Goal: Task Accomplishment & Management: Use online tool/utility

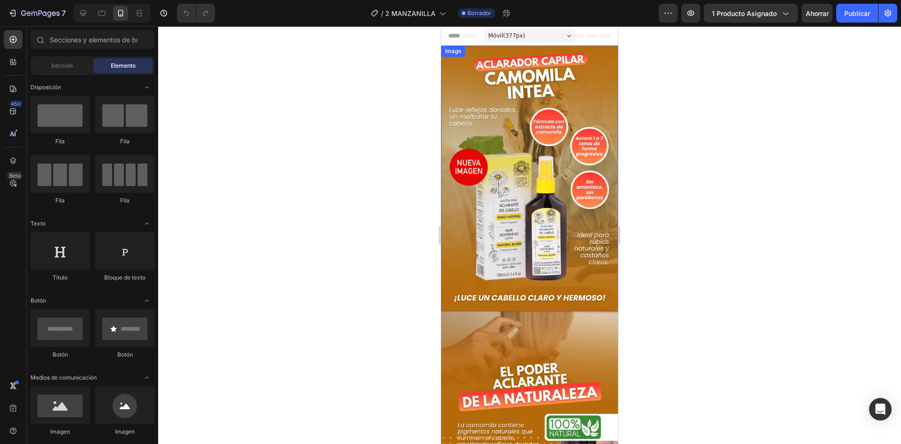
click at [526, 159] on img at bounding box center [529, 179] width 177 height 266
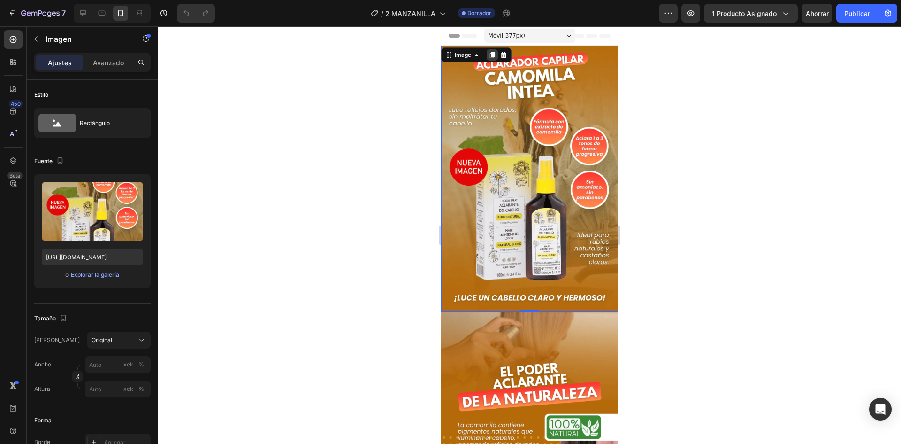
click at [492, 56] on icon at bounding box center [492, 55] width 5 height 7
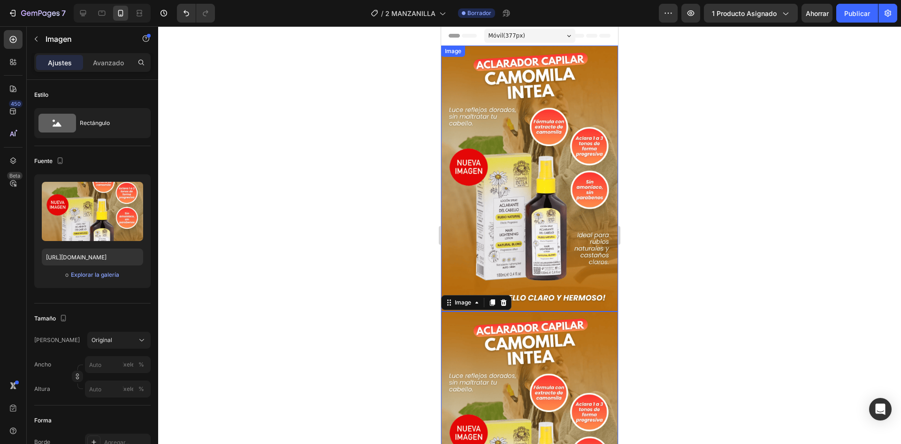
click at [562, 135] on img at bounding box center [529, 179] width 177 height 266
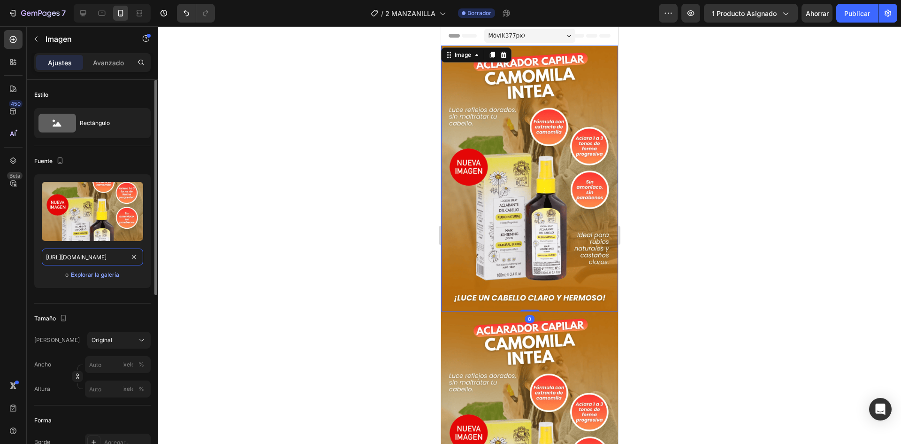
click at [105, 261] on input "[URL][DOMAIN_NAME]" at bounding box center [92, 256] width 101 height 17
paste input "9H0YdFBf/CAMOMILA-1-1"
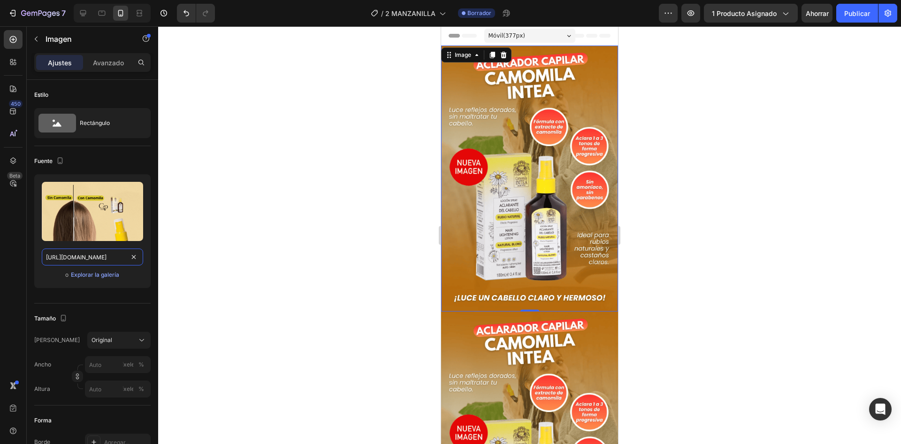
type input "[URL][DOMAIN_NAME]"
click at [163, 277] on div at bounding box center [529, 234] width 743 height 417
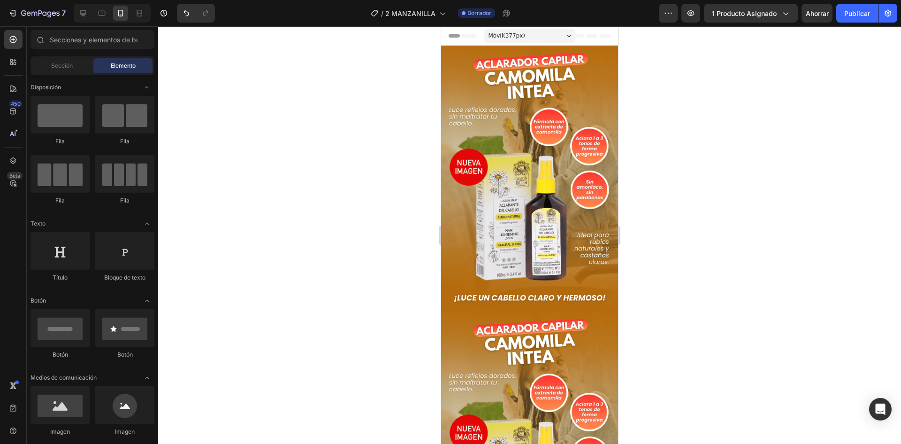
click at [602, 138] on img at bounding box center [529, 179] width 177 height 266
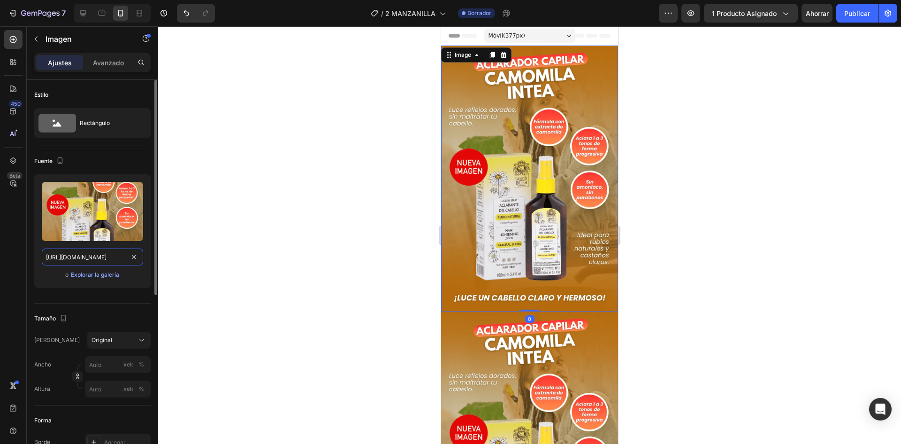
click at [121, 255] on input "[URL][DOMAIN_NAME]" at bounding box center [92, 256] width 101 height 17
paste input "9H0YdFBf/CAMOMILA-1-1"
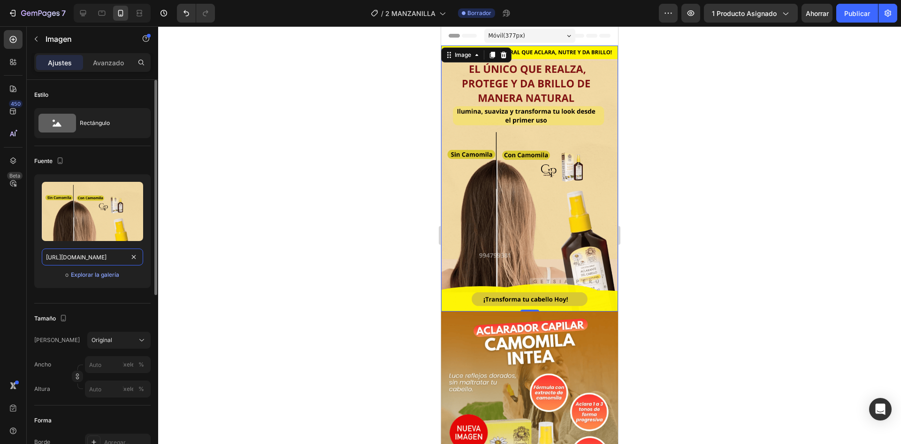
scroll to position [0, 44]
type input "[URL][DOMAIN_NAME]"
click at [136, 273] on div "o Explorar la galería" at bounding box center [92, 274] width 101 height 11
click at [645, 136] on div at bounding box center [529, 234] width 743 height 417
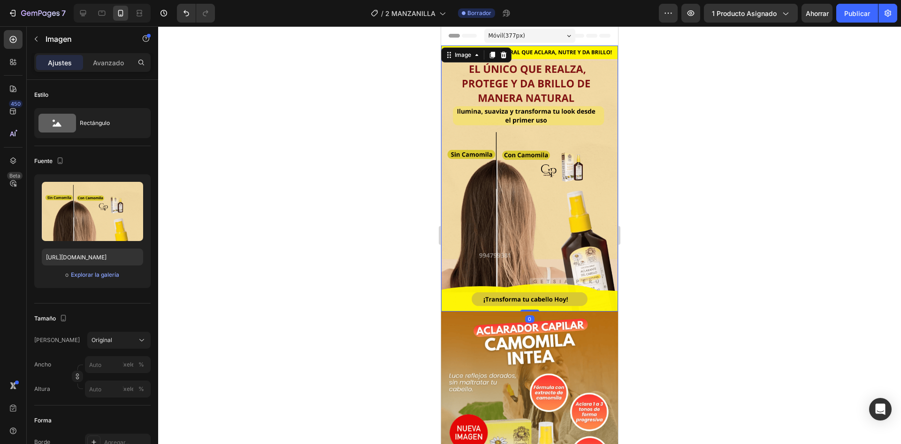
click at [605, 74] on img at bounding box center [529, 179] width 177 height 266
click at [628, 67] on div at bounding box center [529, 234] width 743 height 417
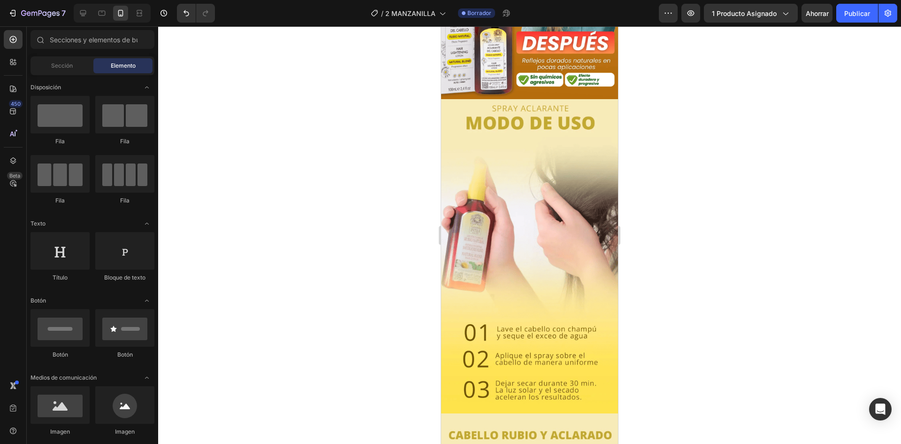
scroll to position [1261, 0]
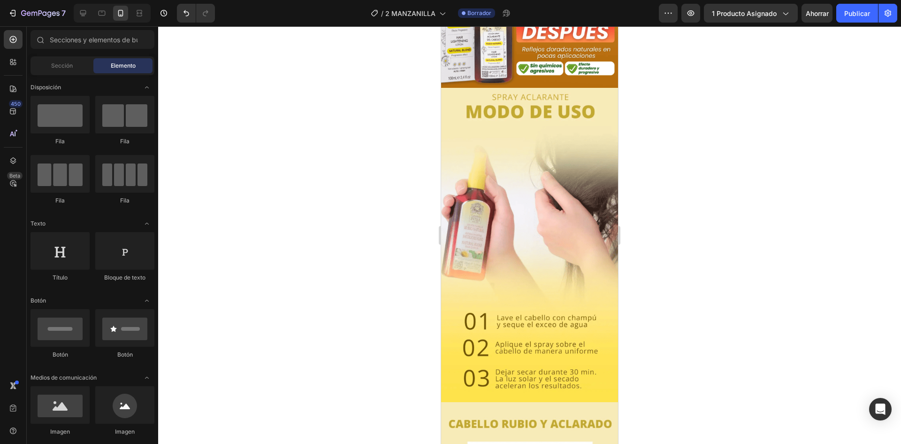
drag, startPoint x: 616, startPoint y: 68, endPoint x: 1063, endPoint y: 256, distance: 485.4
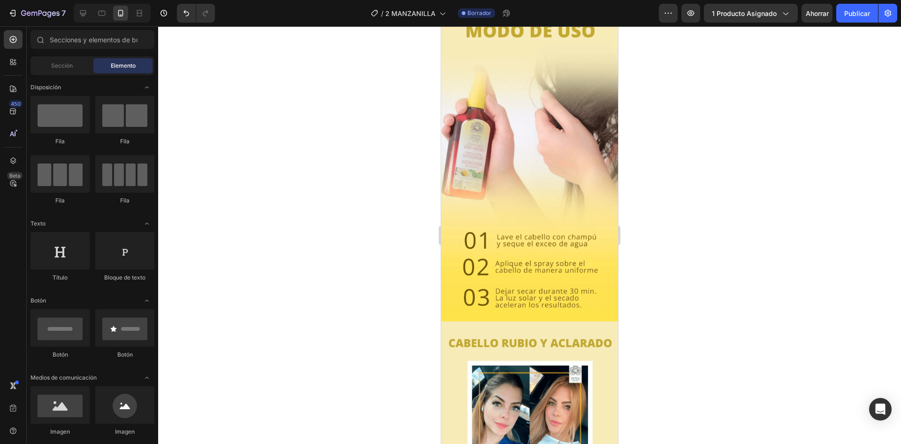
scroll to position [1350, 0]
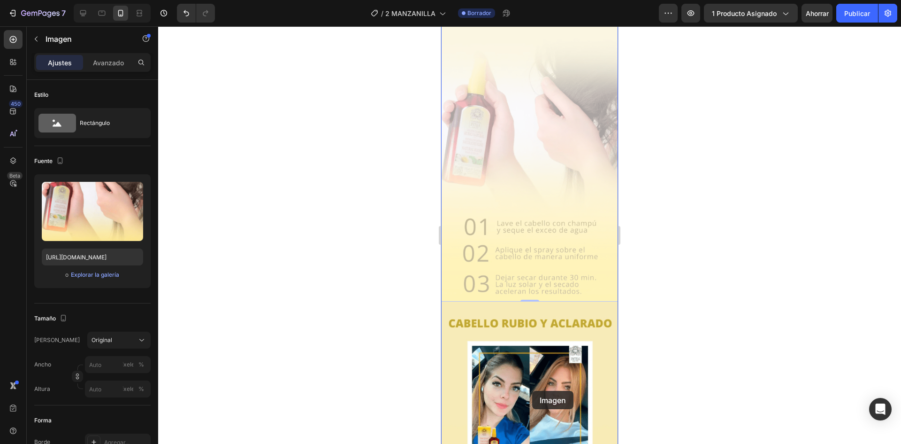
drag, startPoint x: 535, startPoint y: 132, endPoint x: 531, endPoint y: 384, distance: 251.7
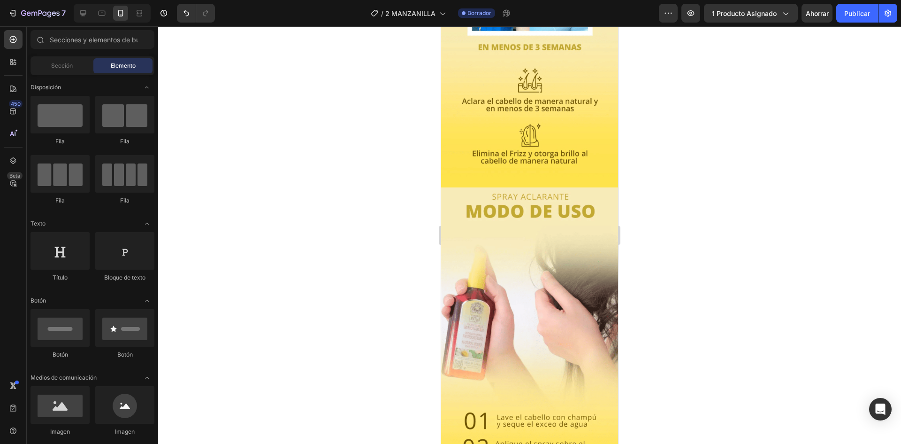
scroll to position [1298, 0]
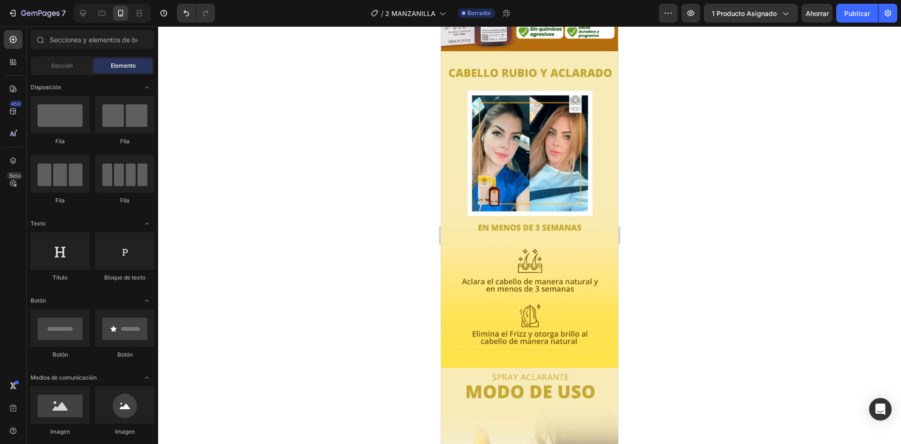
drag, startPoint x: 612, startPoint y: 185, endPoint x: 1078, endPoint y: 244, distance: 469.8
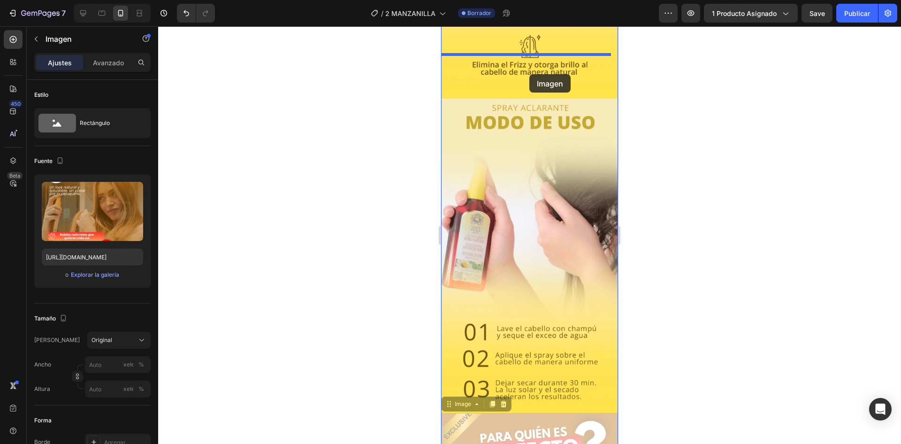
scroll to position [1544, 0]
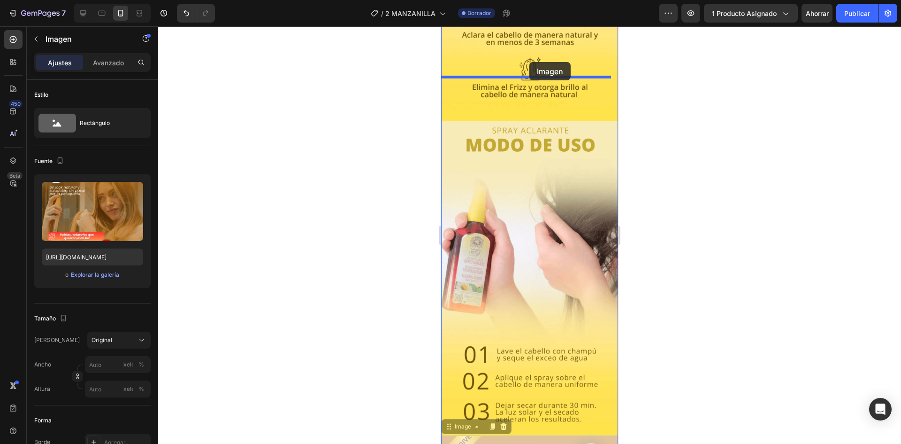
drag, startPoint x: 538, startPoint y: 321, endPoint x: 530, endPoint y: 62, distance: 258.8
click at [530, 62] on div "Móvil ( 377 px) iPhone 13 Mini iPhone 13 Pro iPhone 11 Pro Max iPhone 15 Pro Ma…" at bounding box center [529, 82] width 177 height 3200
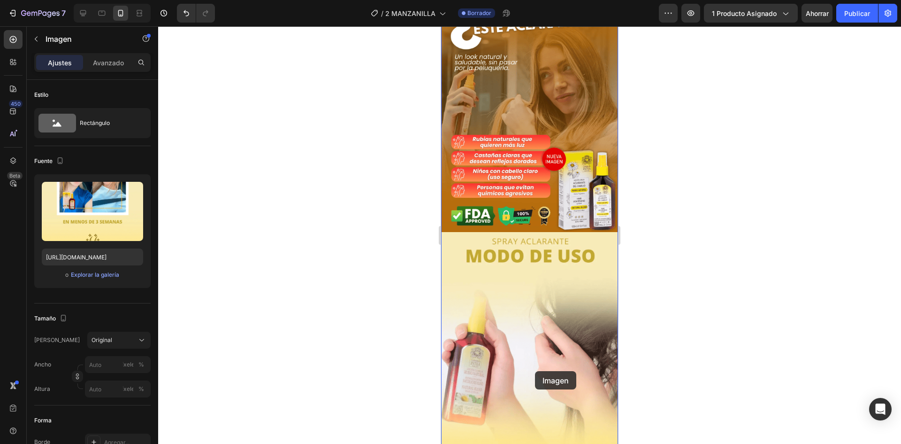
scroll to position [1730, 0]
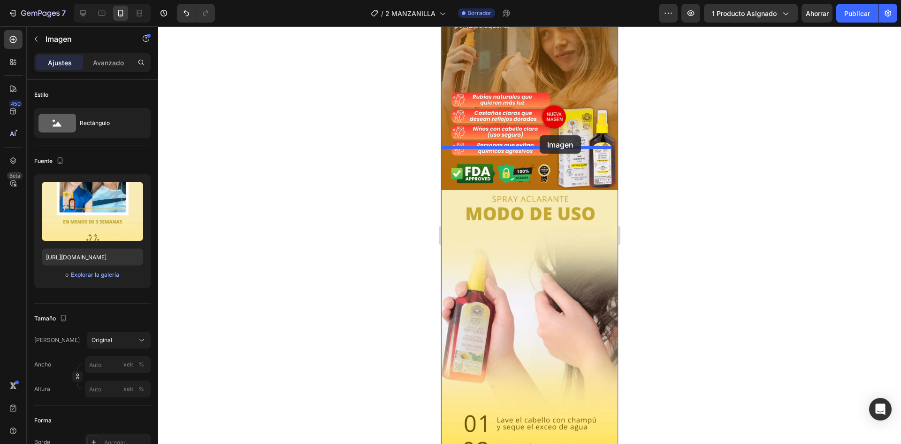
drag, startPoint x: 542, startPoint y: 183, endPoint x: 540, endPoint y: 135, distance: 47.5
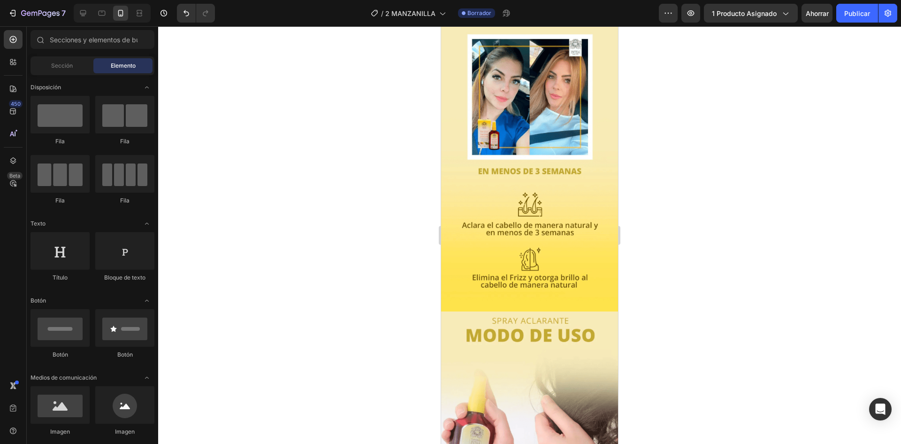
scroll to position [1507, 0]
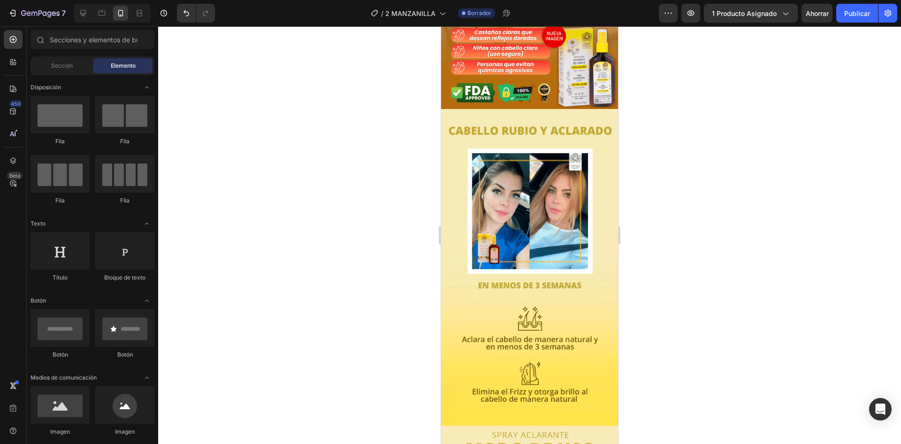
drag, startPoint x: 614, startPoint y: 249, endPoint x: 1076, endPoint y: 273, distance: 463.0
click at [592, 251] on img at bounding box center [529, 267] width 177 height 316
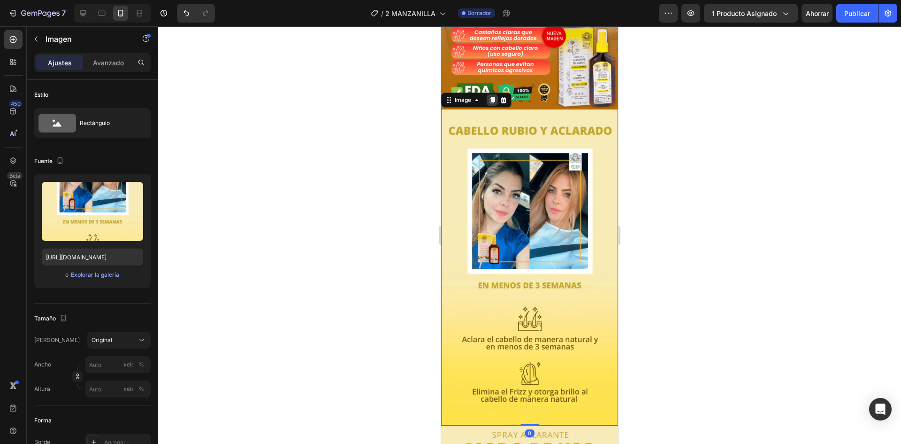
click at [491, 94] on div at bounding box center [492, 99] width 11 height 11
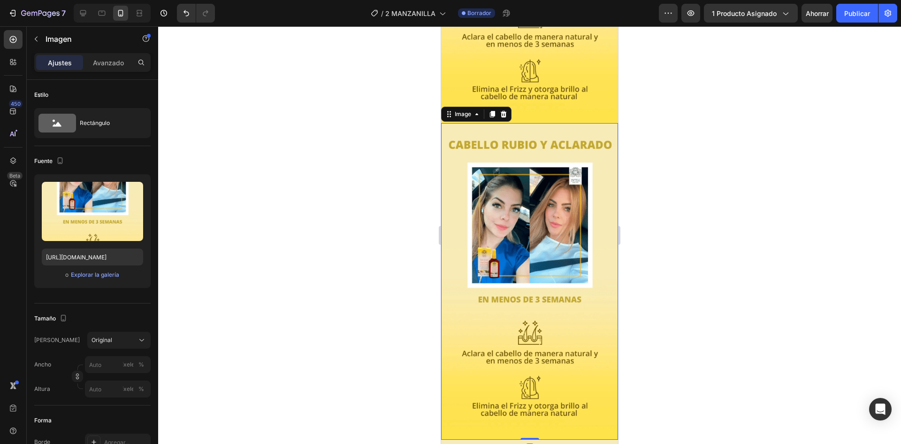
scroll to position [1818, 0]
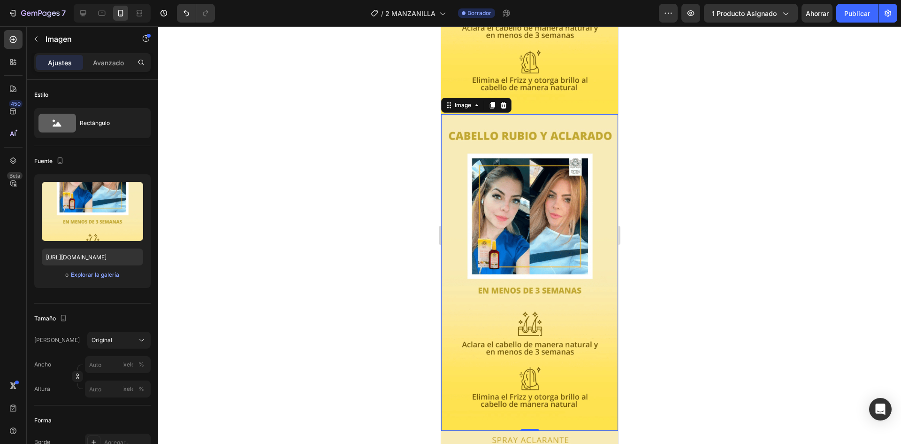
click at [584, 258] on img at bounding box center [529, 272] width 177 height 316
click at [85, 251] on input "[URL][DOMAIN_NAME]" at bounding box center [92, 256] width 101 height 17
paste input "HfW65YZP/OUREA-6-2-1"
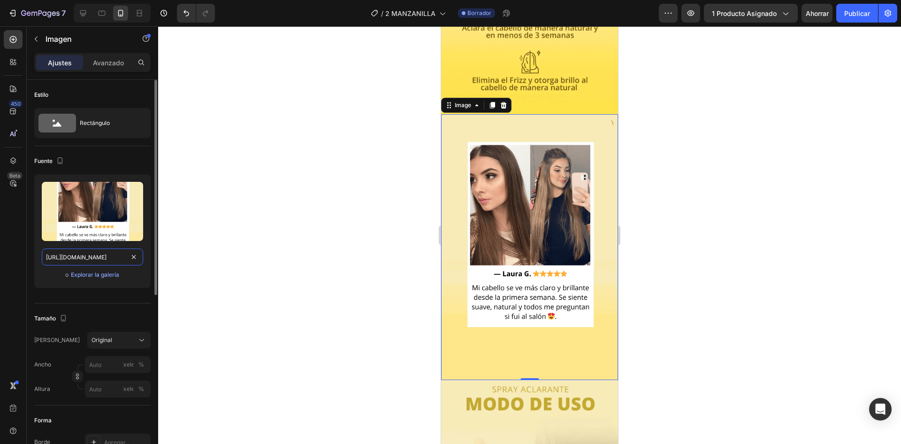
type input "[URL][DOMAIN_NAME]"
click at [133, 278] on div "o Explorar la galería" at bounding box center [92, 274] width 101 height 11
click at [677, 221] on div at bounding box center [529, 234] width 743 height 417
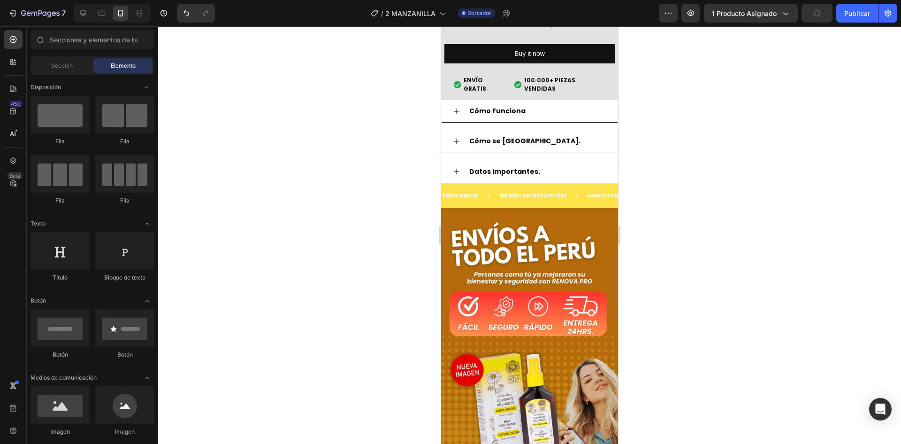
scroll to position [2865, 0]
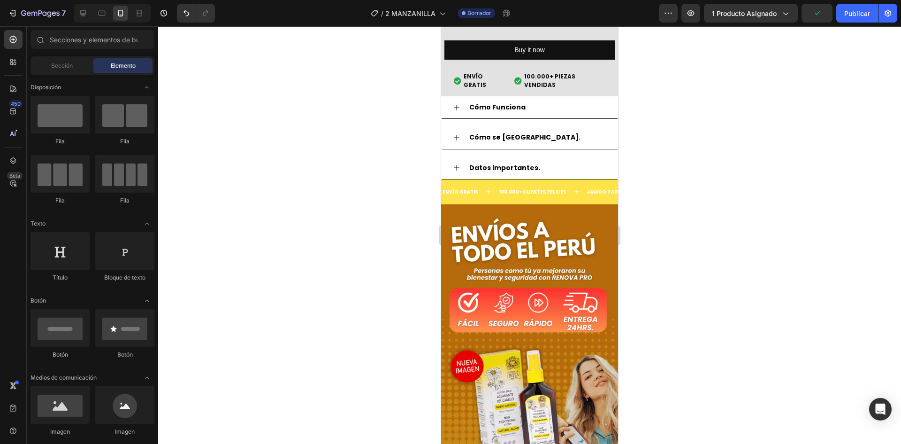
click at [684, 147] on div at bounding box center [529, 234] width 743 height 417
click at [730, 262] on div at bounding box center [529, 234] width 743 height 417
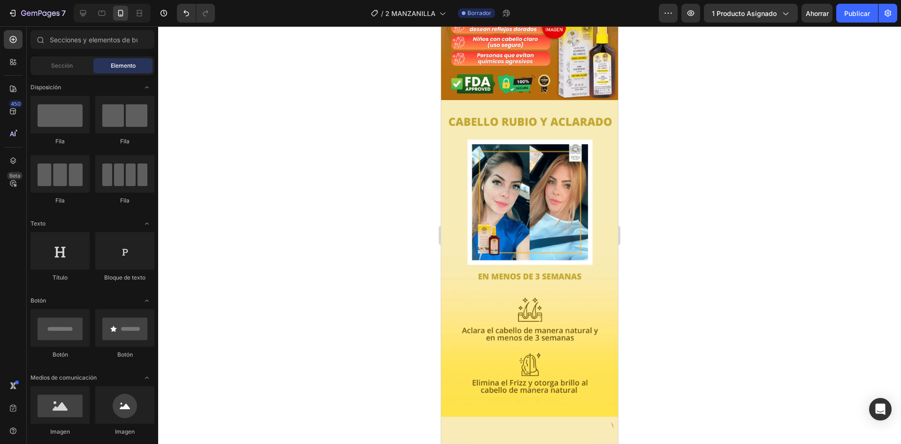
scroll to position [1496, 0]
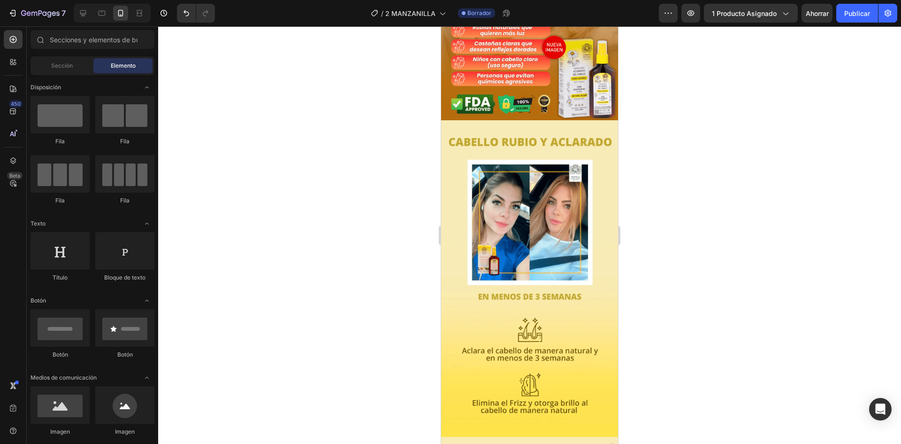
drag, startPoint x: 613, startPoint y: 390, endPoint x: 1061, endPoint y: 261, distance: 467.0
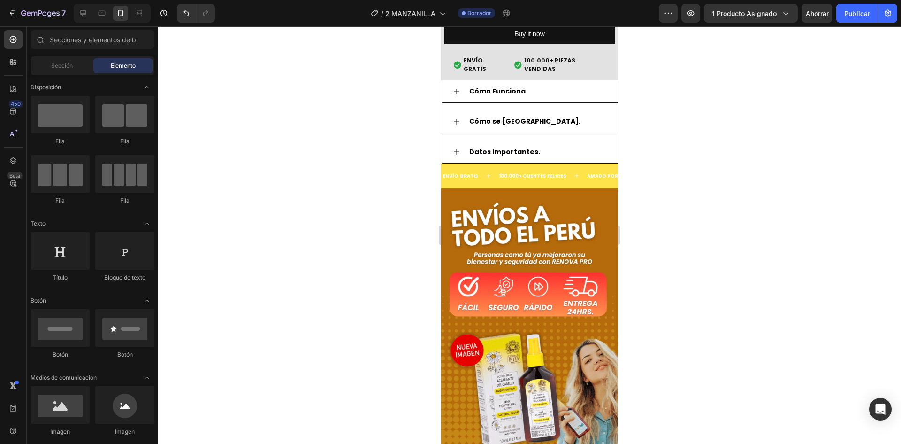
scroll to position [2849, 0]
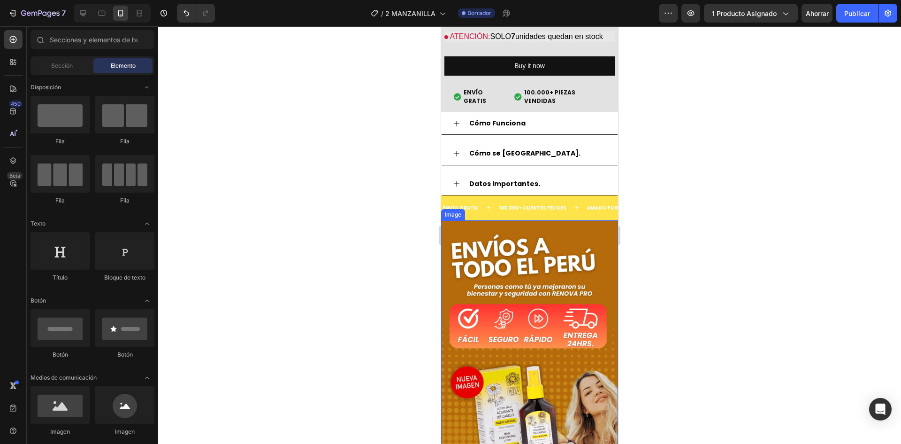
click at [525, 220] on img at bounding box center [529, 354] width 177 height 268
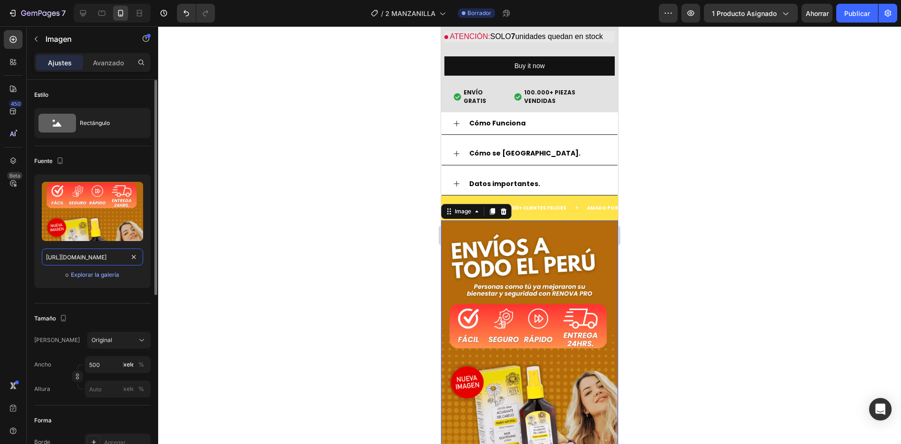
click at [90, 255] on input "[URL][DOMAIN_NAME]" at bounding box center [92, 256] width 101 height 17
paste input "WWxFFmDQ/OUREA-7-"
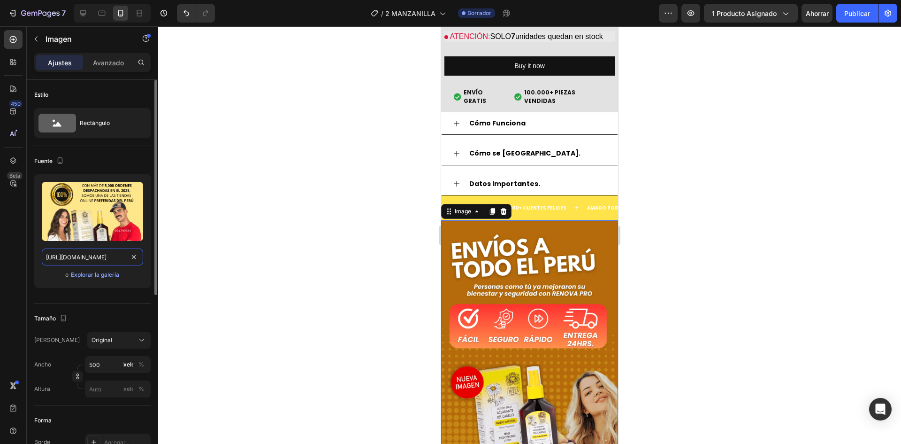
scroll to position [0, 40]
type input "[URL][DOMAIN_NAME]"
click at [149, 278] on div "Subir imagen [URL][DOMAIN_NAME] o Explorar la galería" at bounding box center [92, 231] width 116 height 114
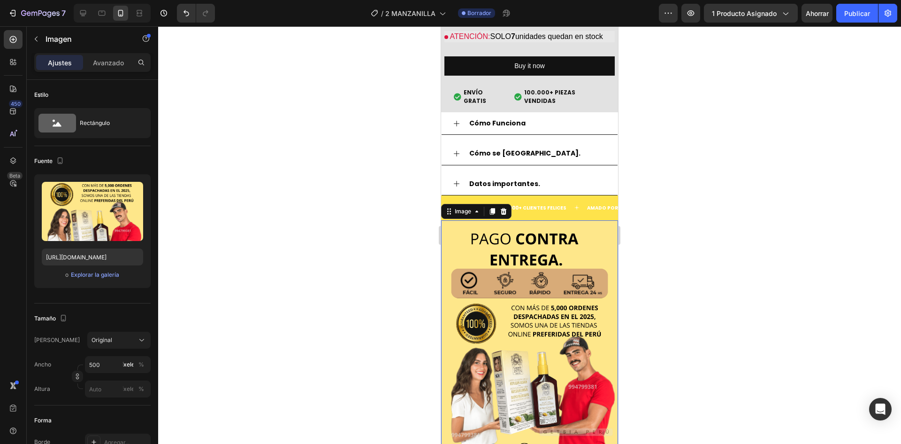
click at [652, 327] on div at bounding box center [529, 234] width 743 height 417
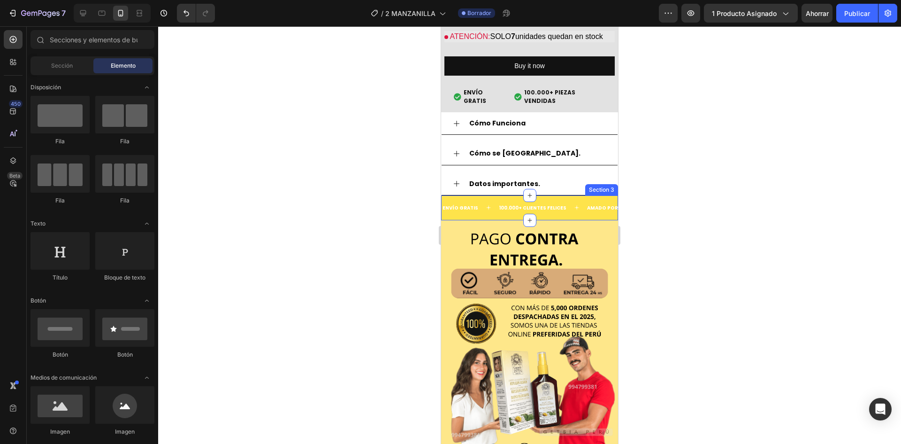
click at [493, 195] on div "ENVÍO GRATIS Text 100.000+ CLIENTES FELICES Text AMADO POR TODOS Text ENVÍO GRA…" at bounding box center [529, 207] width 177 height 25
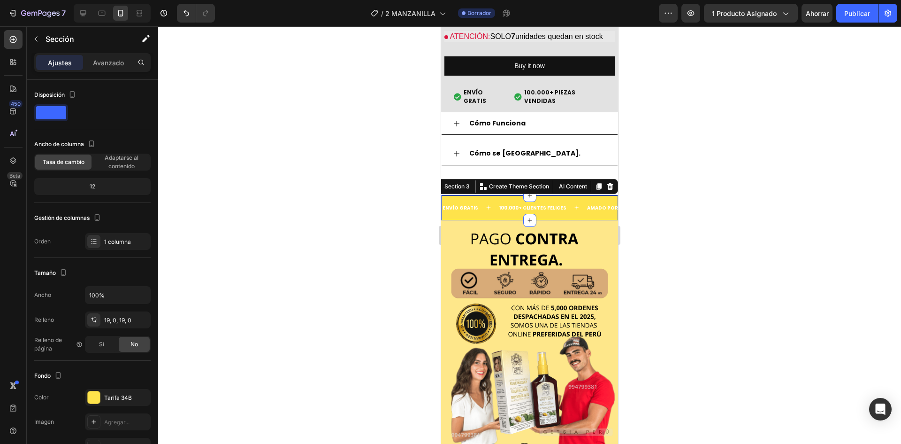
click at [722, 192] on div at bounding box center [529, 234] width 743 height 417
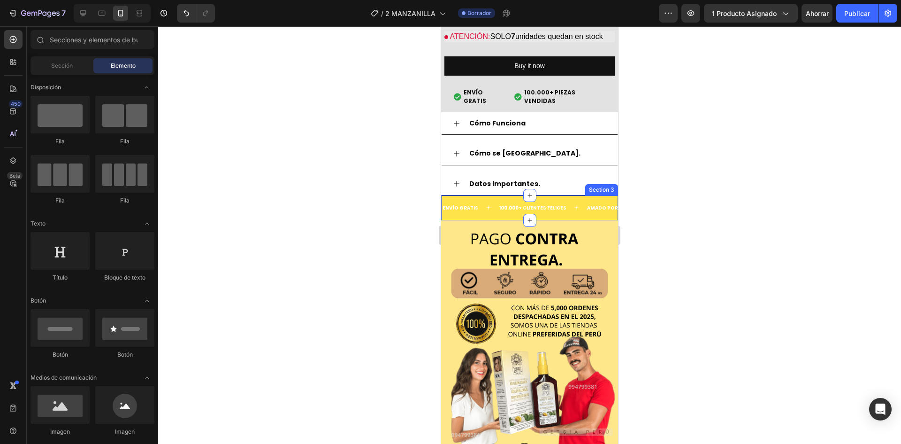
click at [475, 195] on div "ENVÍO GRATIS Text 100.000+ CLIENTES FELICES Text AMADO POR TODOS Text ENVÍO GRA…" at bounding box center [529, 207] width 177 height 25
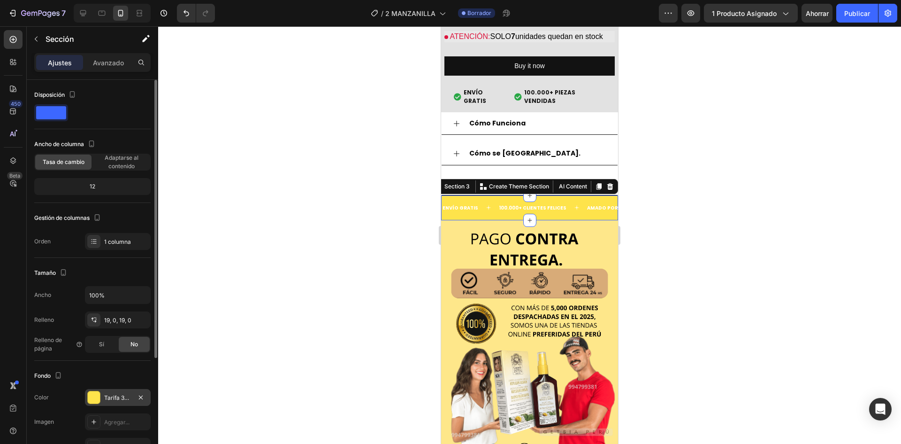
click at [94, 392] on div at bounding box center [94, 397] width 12 height 12
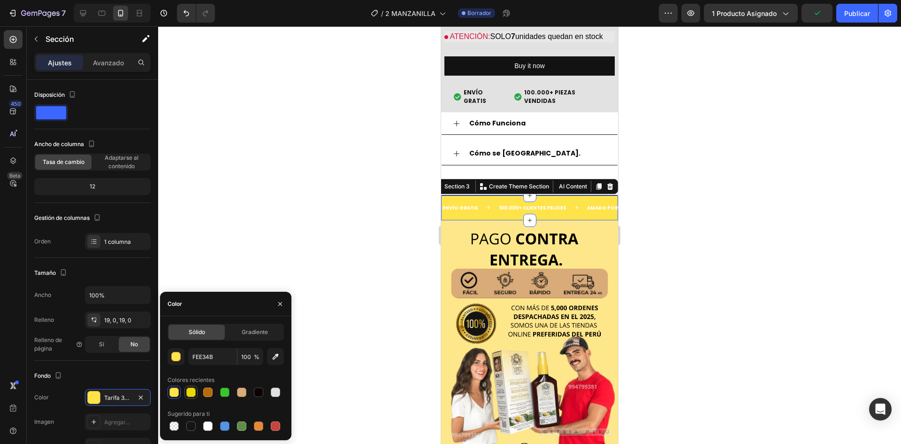
click at [185, 393] on div at bounding box center [190, 391] width 13 height 13
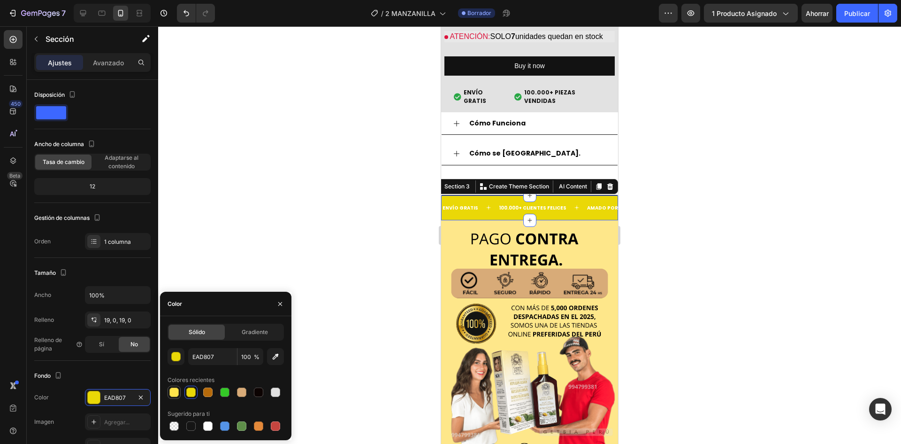
click at [177, 393] on div at bounding box center [173, 391] width 9 height 9
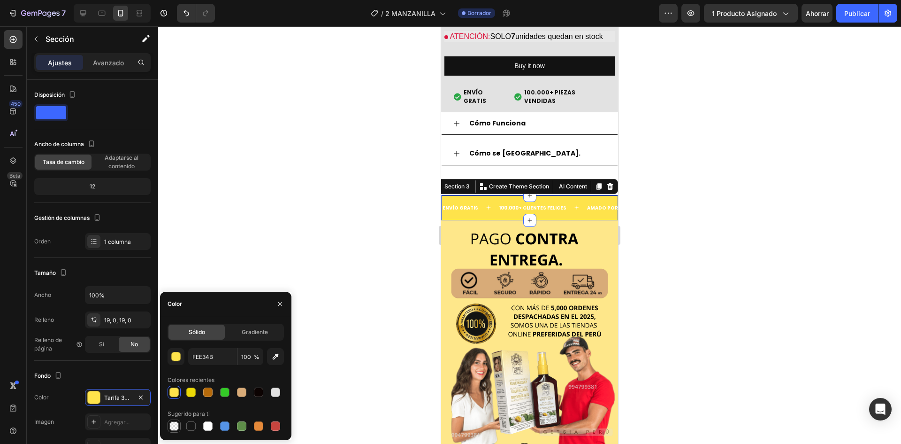
click at [175, 422] on div at bounding box center [173, 425] width 9 height 9
type input "000000"
type input "0"
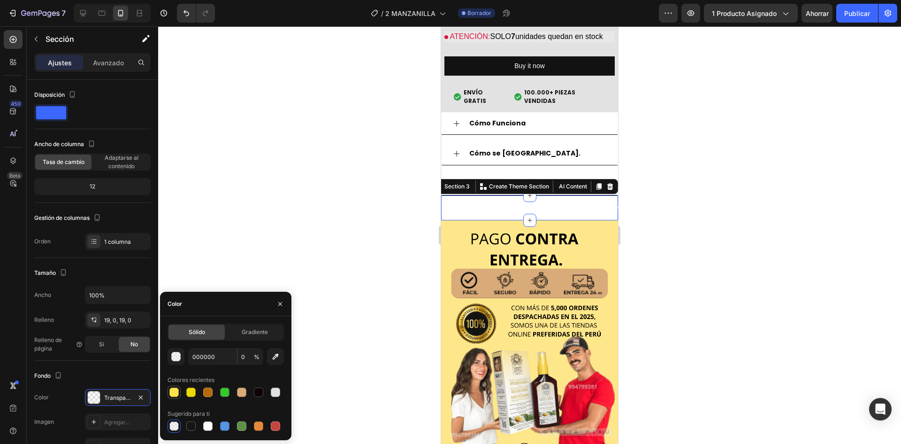
click at [175, 395] on div at bounding box center [173, 391] width 9 height 9
type input "FEE34B"
type input "100"
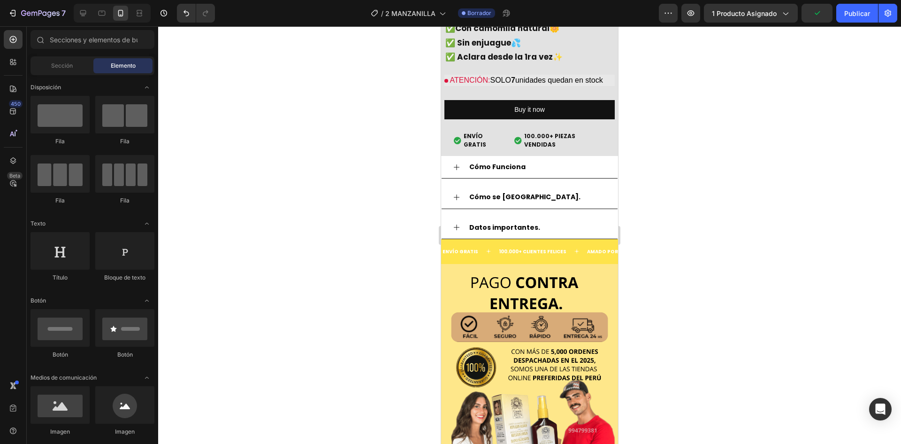
scroll to position [2797, 0]
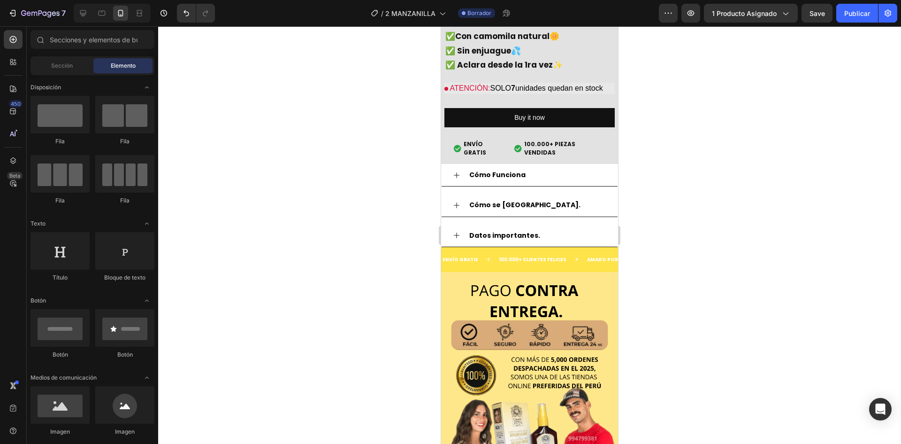
click at [715, 195] on div at bounding box center [529, 234] width 743 height 417
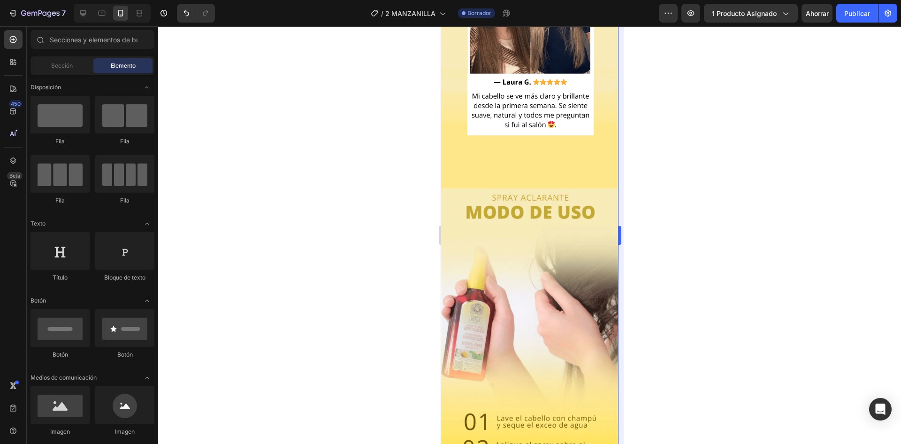
scroll to position [1994, 0]
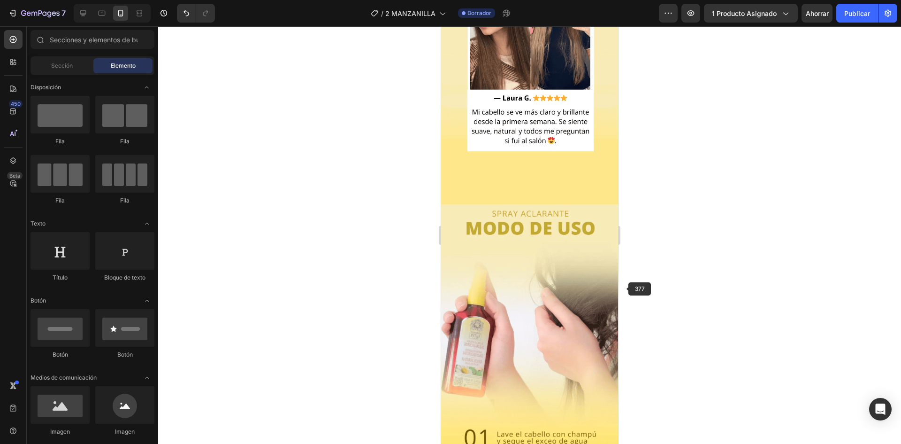
click at [641, 277] on div at bounding box center [529, 234] width 743 height 417
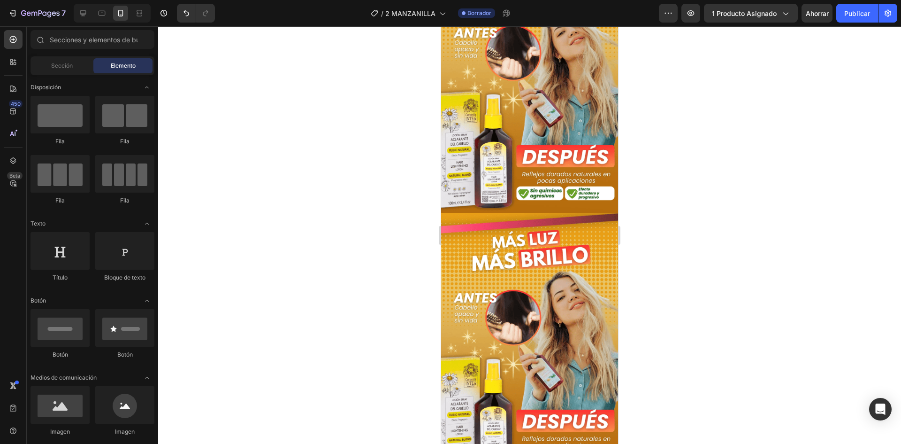
scroll to position [761, 0]
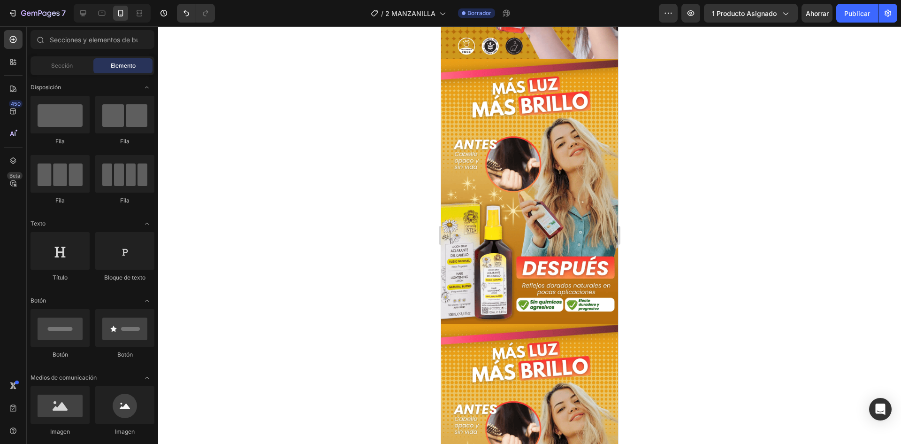
drag, startPoint x: 614, startPoint y: 290, endPoint x: 1074, endPoint y: 170, distance: 475.8
click at [551, 158] on img at bounding box center [529, 191] width 177 height 265
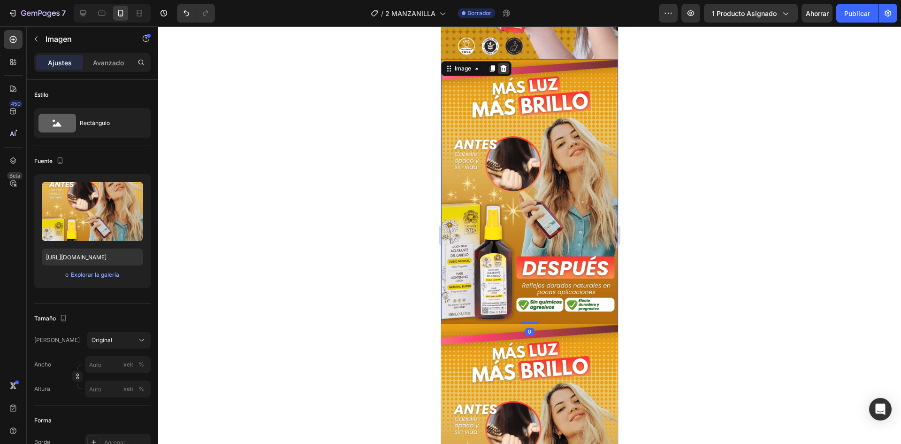
click at [504, 65] on icon at bounding box center [504, 68] width 6 height 7
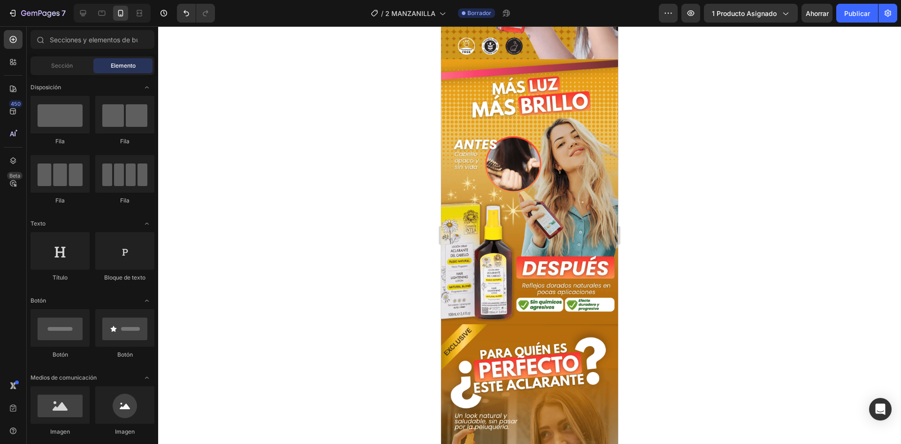
click at [649, 123] on div at bounding box center [529, 234] width 743 height 417
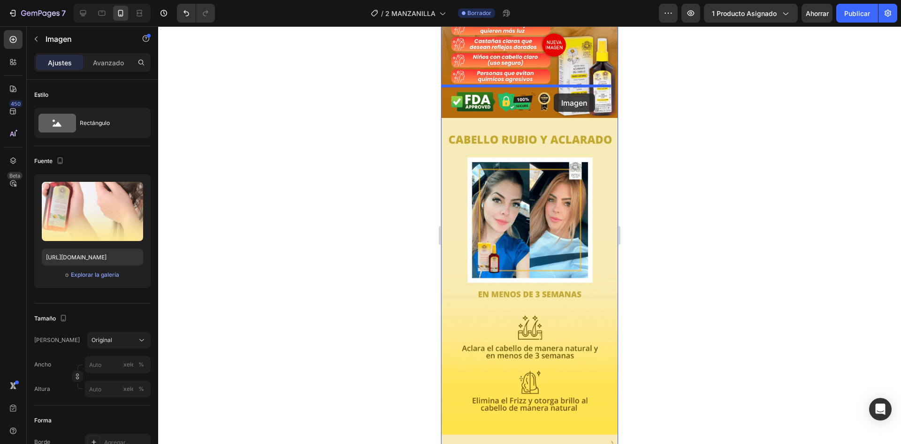
scroll to position [1191, 0]
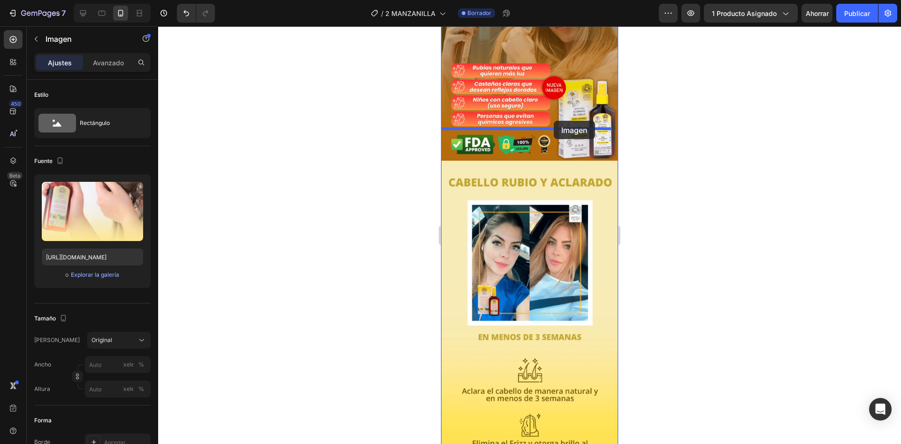
drag, startPoint x: 572, startPoint y: 262, endPoint x: 555, endPoint y: 129, distance: 133.9
click at [554, 121] on div "Móvil ( 377 px) iPhone 13 Mini iPhone 13 Pro iPhone 11 Pro Max iPhone 15 Pro Ma…" at bounding box center [529, 433] width 177 height 3197
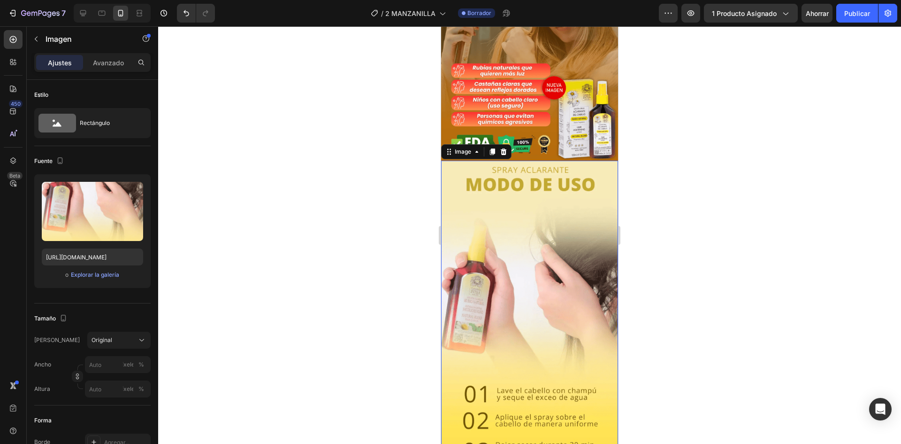
drag, startPoint x: 701, startPoint y: 174, endPoint x: 693, endPoint y: 174, distance: 8.0
click at [701, 174] on div at bounding box center [529, 234] width 743 height 417
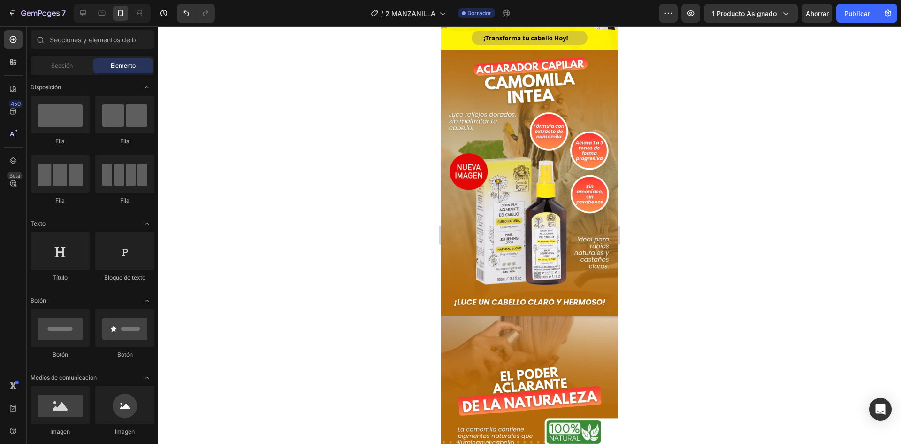
scroll to position [265, 0]
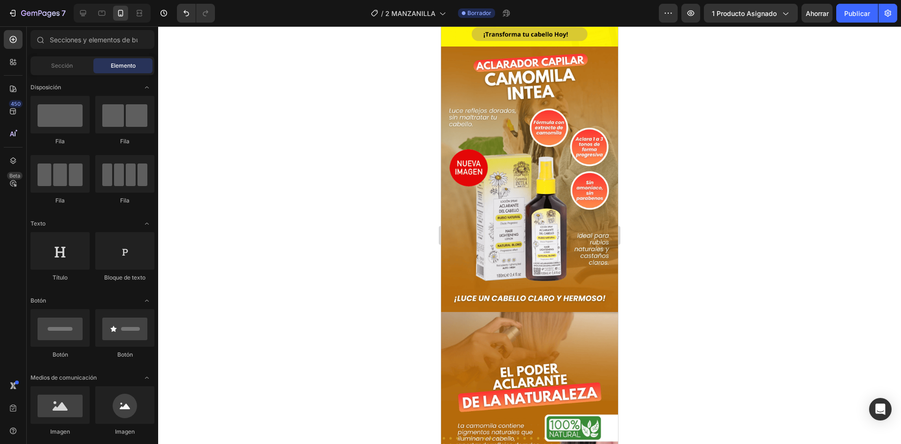
drag, startPoint x: 614, startPoint y: 202, endPoint x: 1076, endPoint y: 110, distance: 471.9
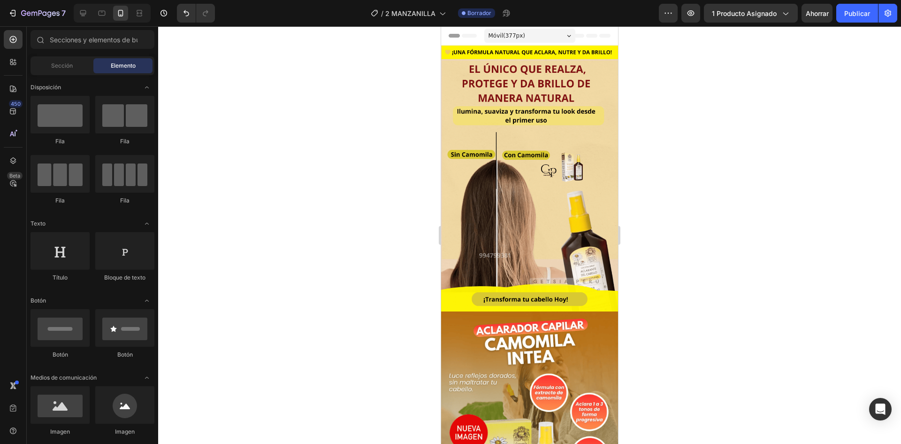
click at [728, 96] on div at bounding box center [529, 234] width 743 height 417
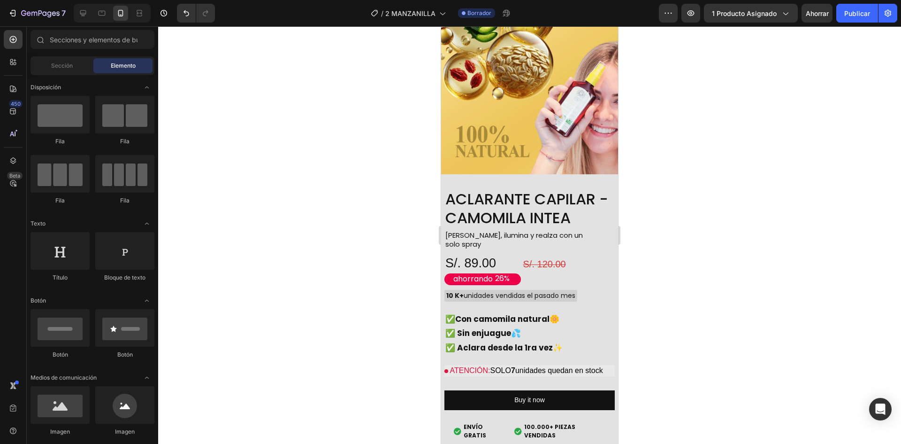
scroll to position [2301, 0]
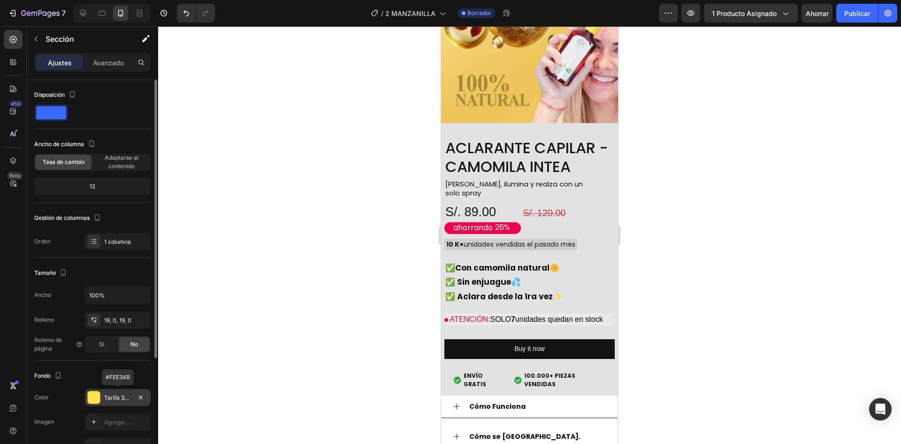
click at [97, 396] on div at bounding box center [94, 397] width 12 height 12
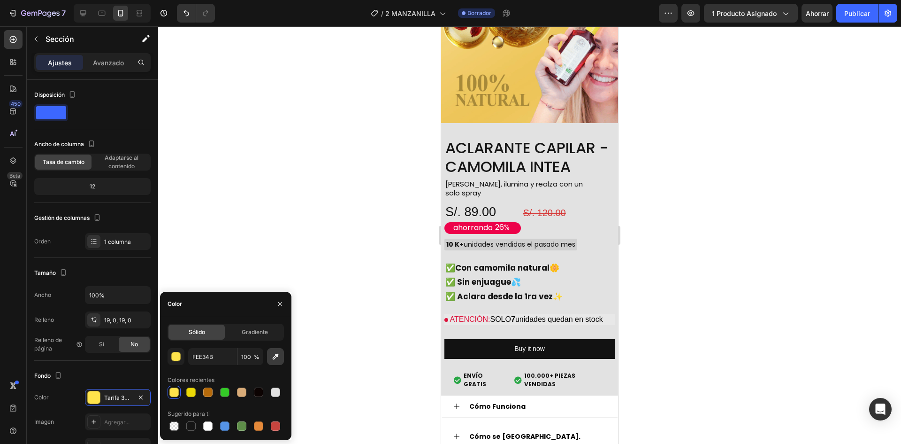
click at [271, 357] on icon "button" at bounding box center [275, 356] width 9 height 9
type input "EDC55A"
click at [692, 186] on div at bounding box center [529, 234] width 743 height 417
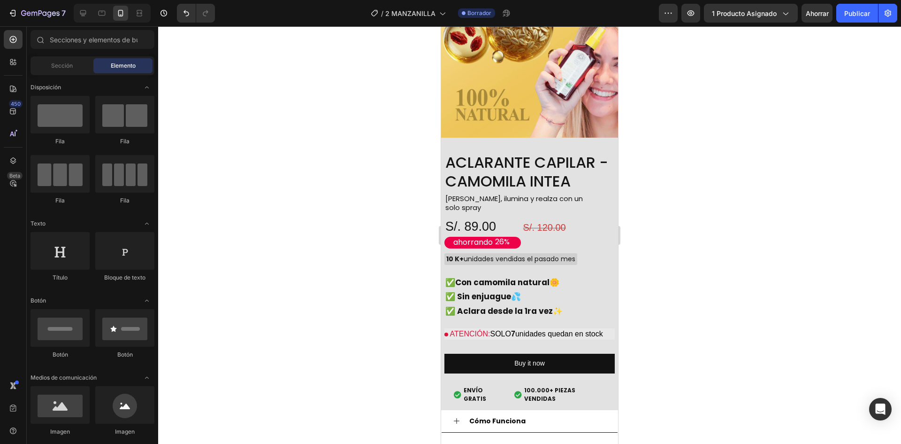
scroll to position [2312, 0]
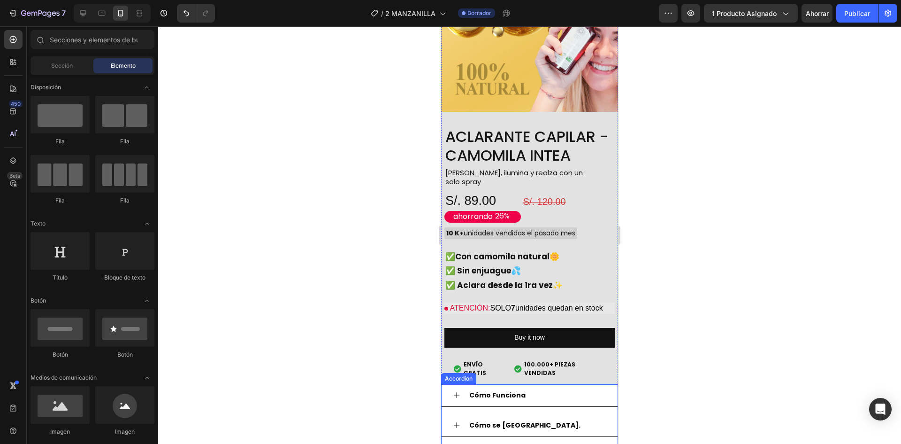
click at [580, 384] on div "Cómo Funciona" at bounding box center [530, 395] width 176 height 23
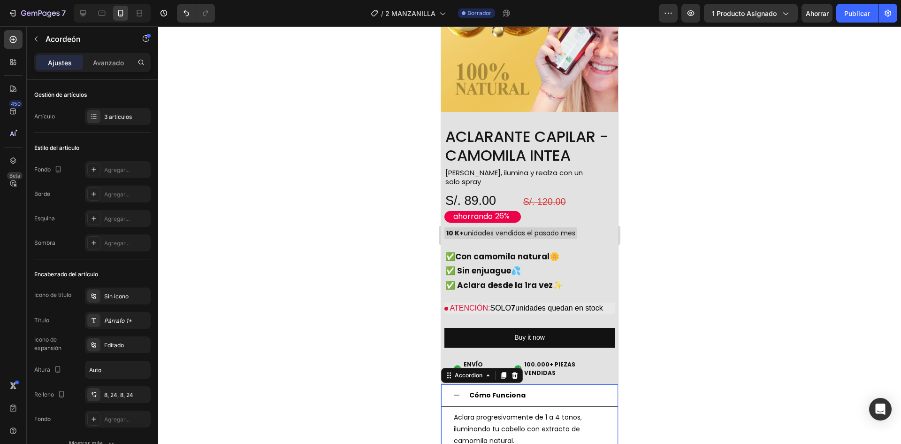
click at [578, 388] on div "Cómo Funciona" at bounding box center [537, 395] width 138 height 15
click at [552, 414] on div "Cómo se [GEOGRAPHIC_DATA]." at bounding box center [530, 425] width 176 height 23
click at [548, 418] on div "Cómo se [GEOGRAPHIC_DATA]." at bounding box center [537, 425] width 138 height 15
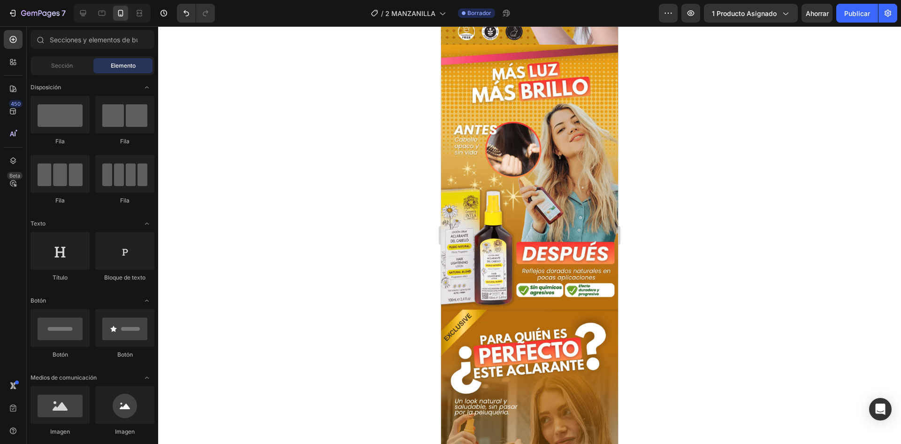
scroll to position [809, 0]
